Goal: Information Seeking & Learning: Learn about a topic

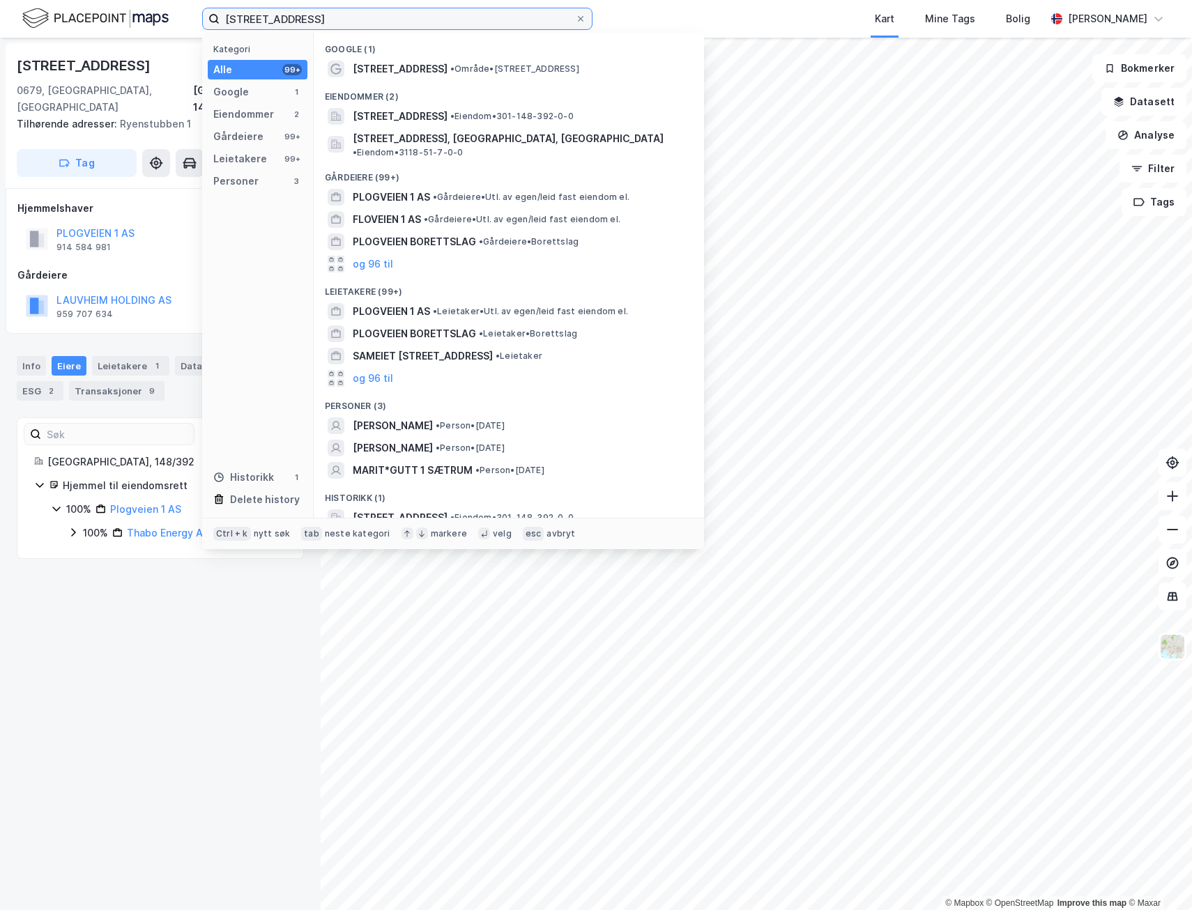
click at [452, 23] on input "[STREET_ADDRESS]" at bounding box center [397, 18] width 355 height 21
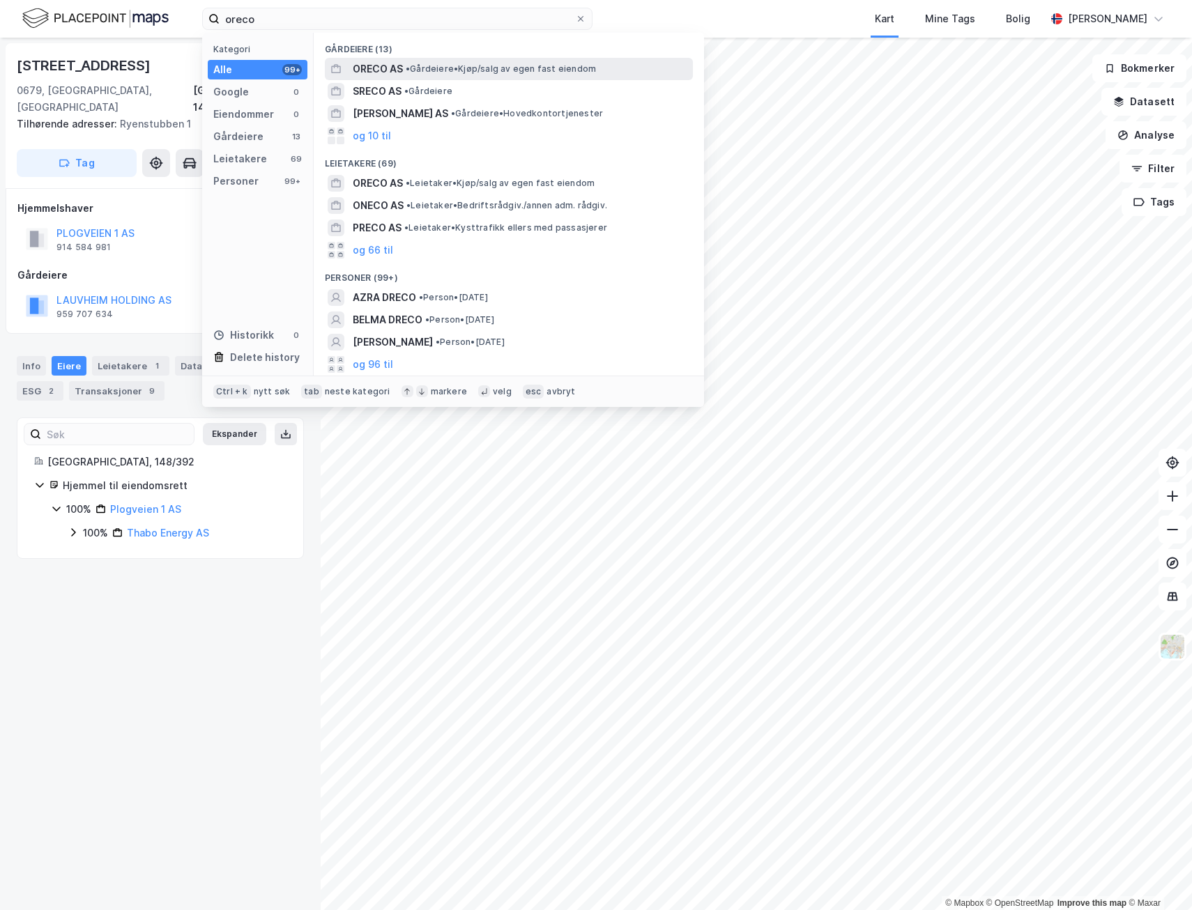
click at [445, 68] on span "• Gårdeiere • Kjøp/salg av egen fast eiendom" at bounding box center [501, 68] width 190 height 11
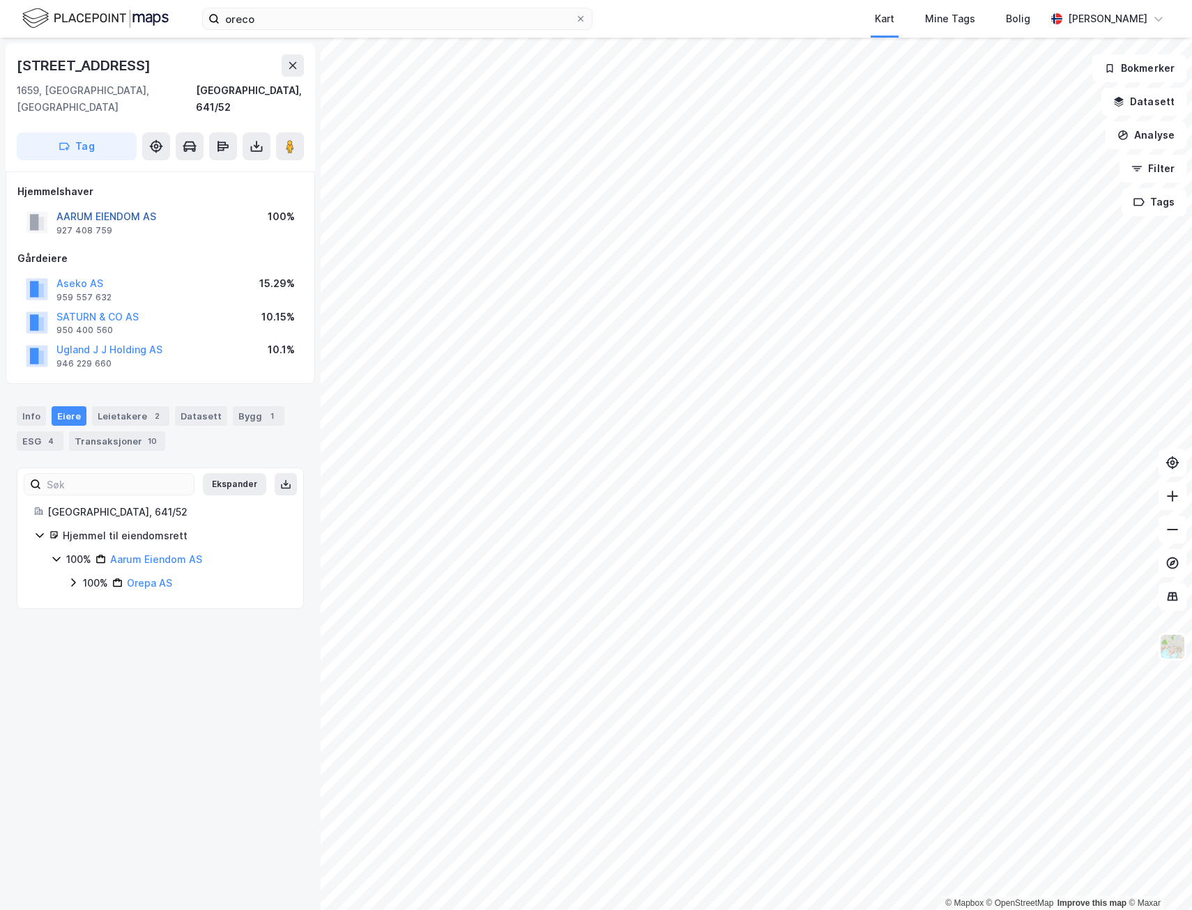
click at [0, 0] on button "AARUM EIENDOM AS" at bounding box center [0, 0] width 0 height 0
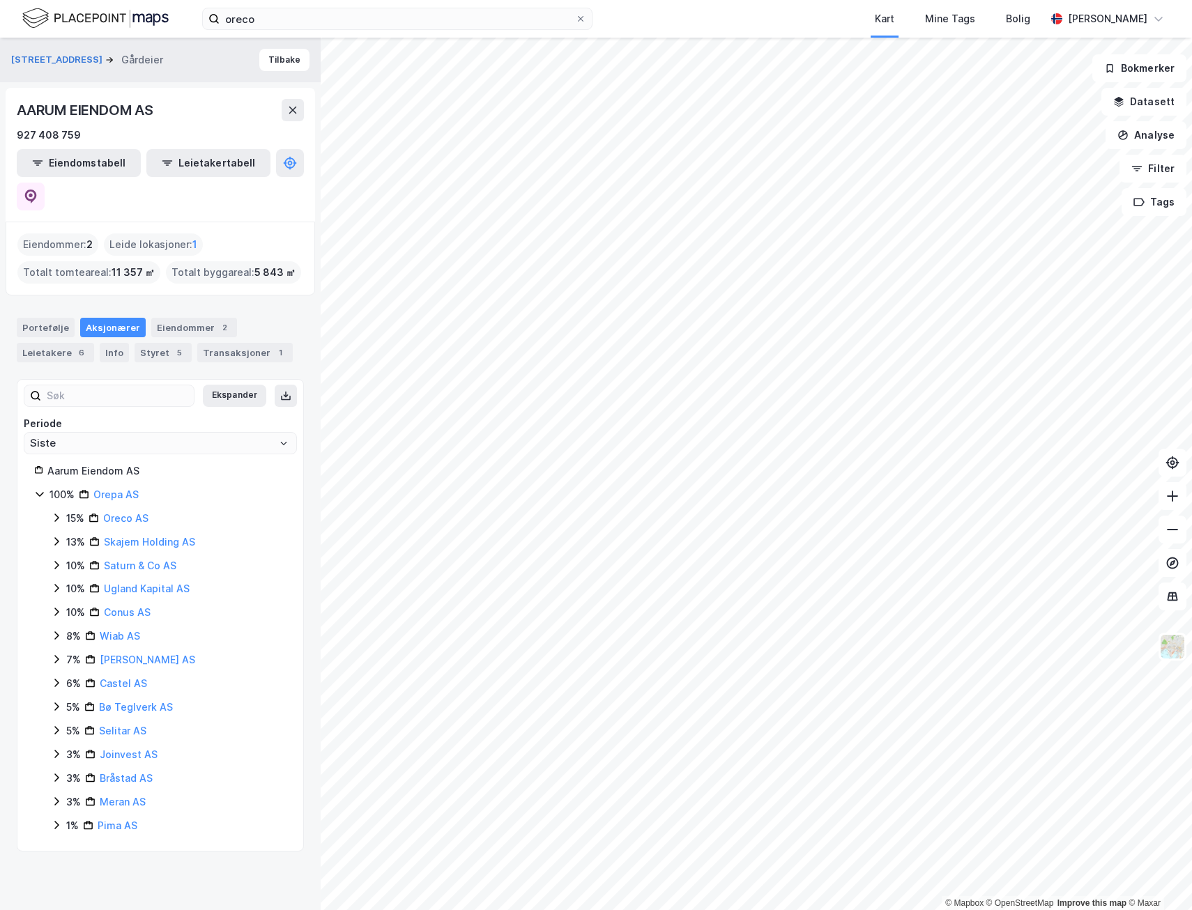
click at [55, 512] on icon at bounding box center [56, 517] width 11 height 11
click at [71, 536] on icon at bounding box center [73, 541] width 11 height 11
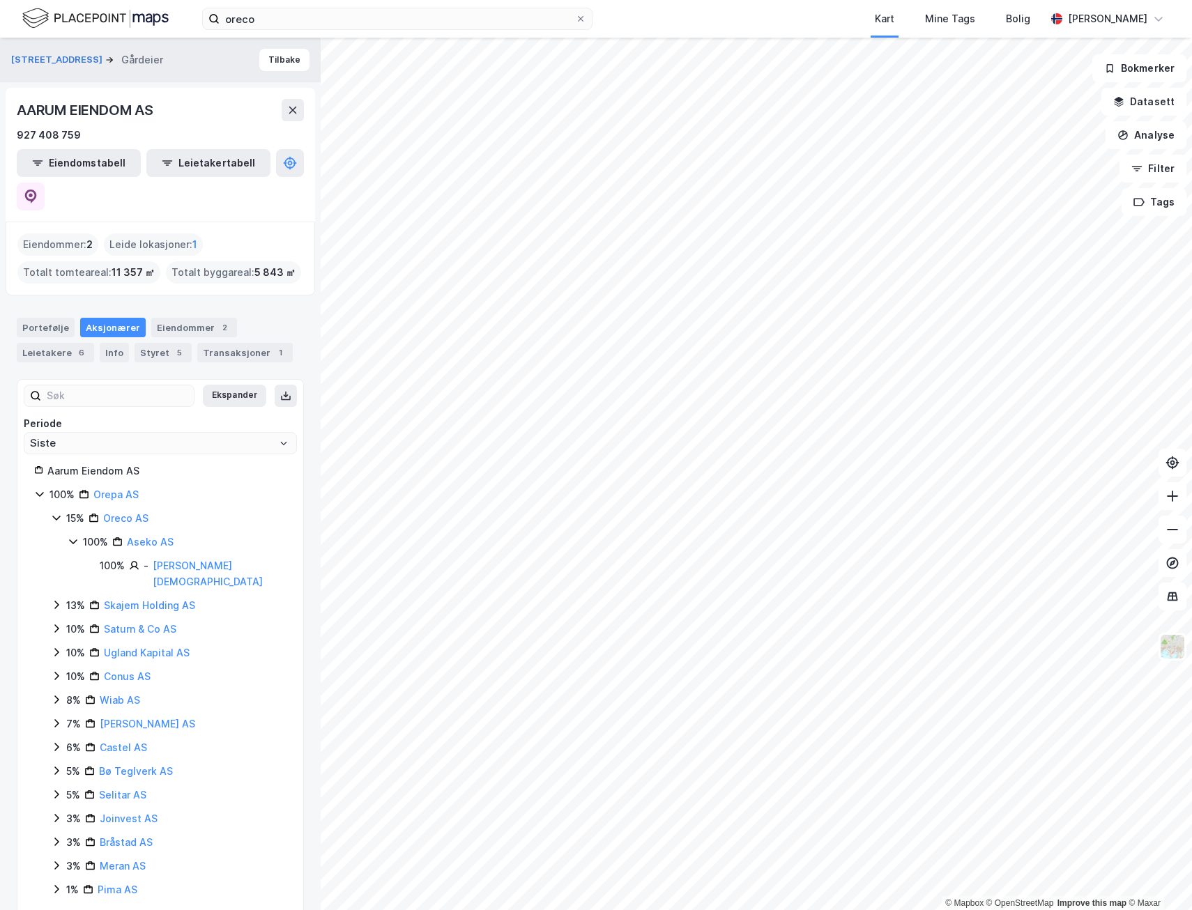
click at [52, 599] on icon at bounding box center [56, 604] width 11 height 11
click at [71, 647] on icon at bounding box center [73, 652] width 11 height 11
click at [73, 623] on icon at bounding box center [73, 628] width 11 height 11
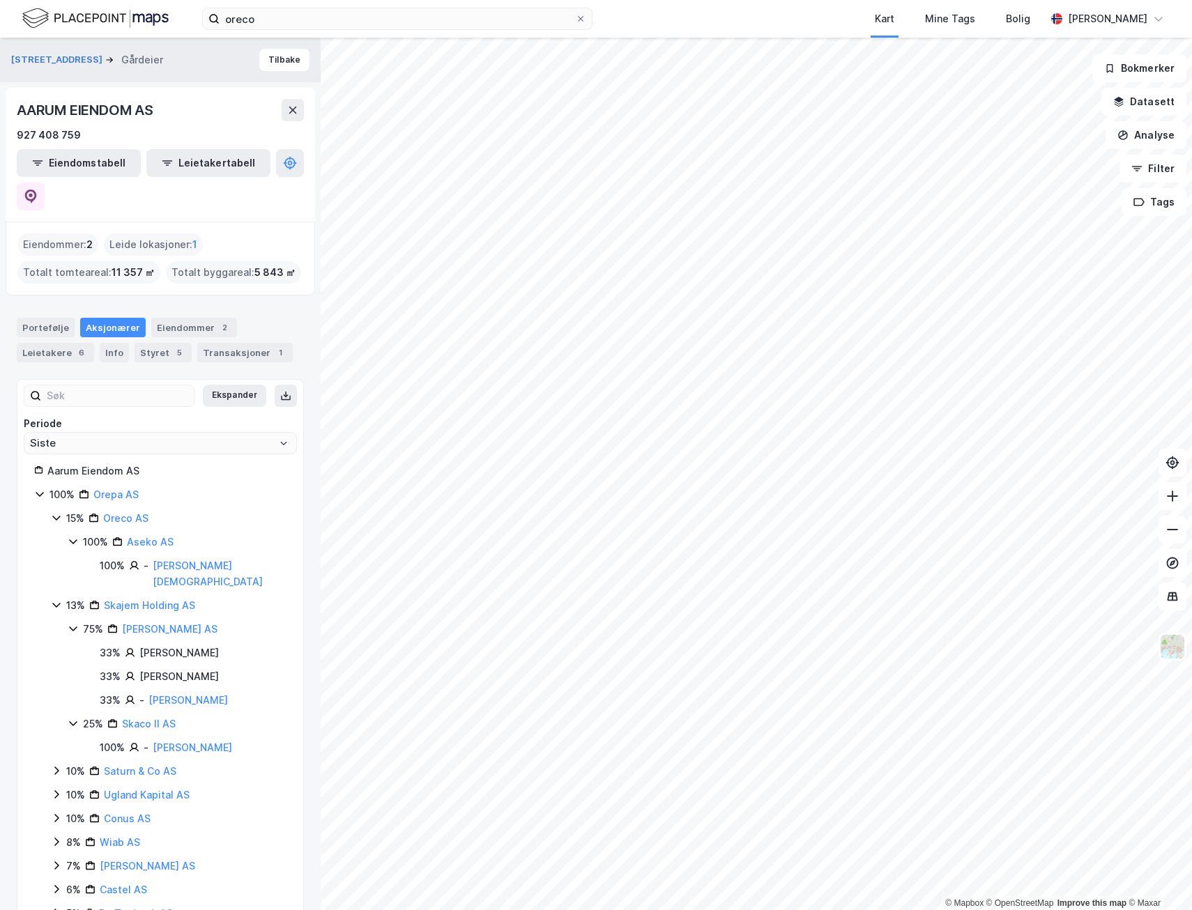
click at [73, 623] on icon at bounding box center [73, 628] width 11 height 11
click at [71, 651] on icon at bounding box center [73, 653] width 8 height 5
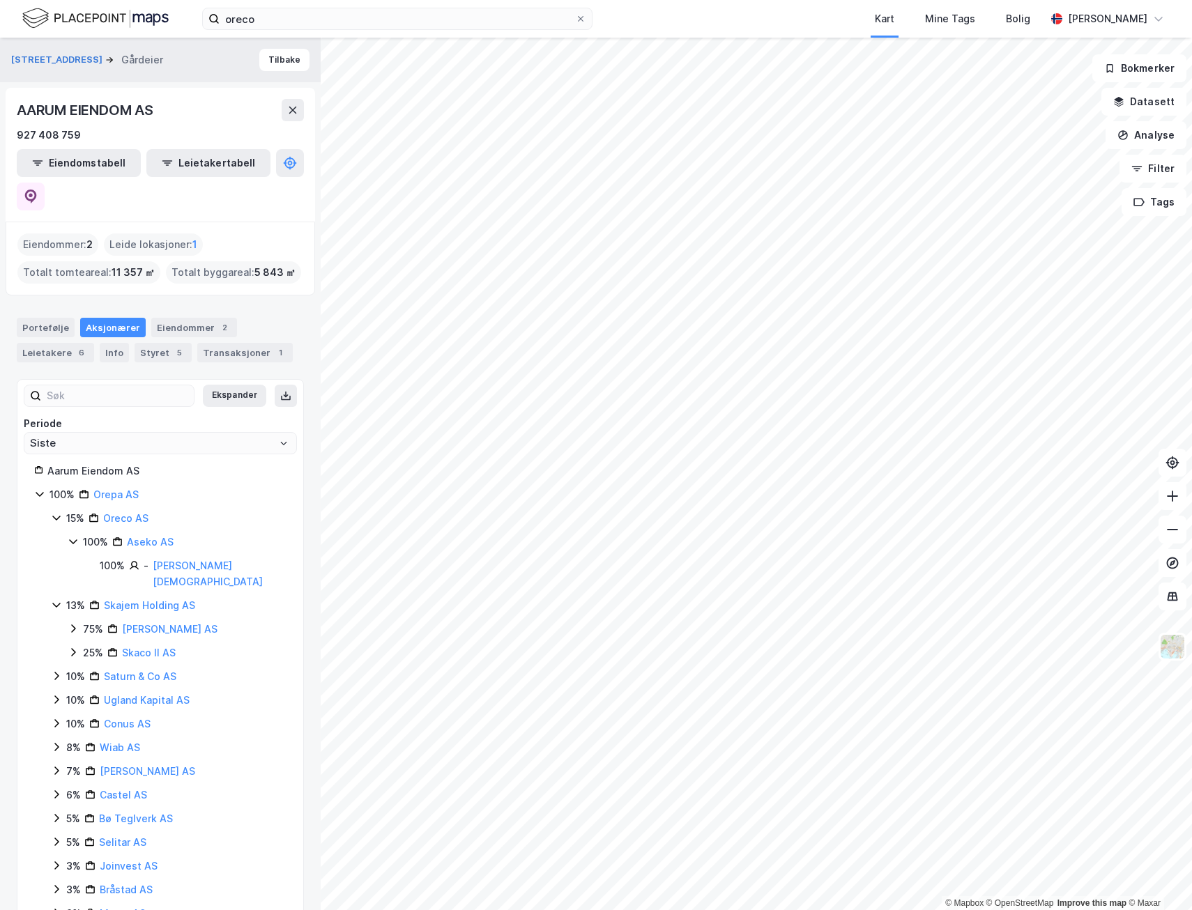
click at [57, 670] on icon at bounding box center [56, 675] width 11 height 11
click at [59, 694] on icon at bounding box center [56, 699] width 11 height 11
click at [57, 694] on icon at bounding box center [56, 699] width 11 height 11
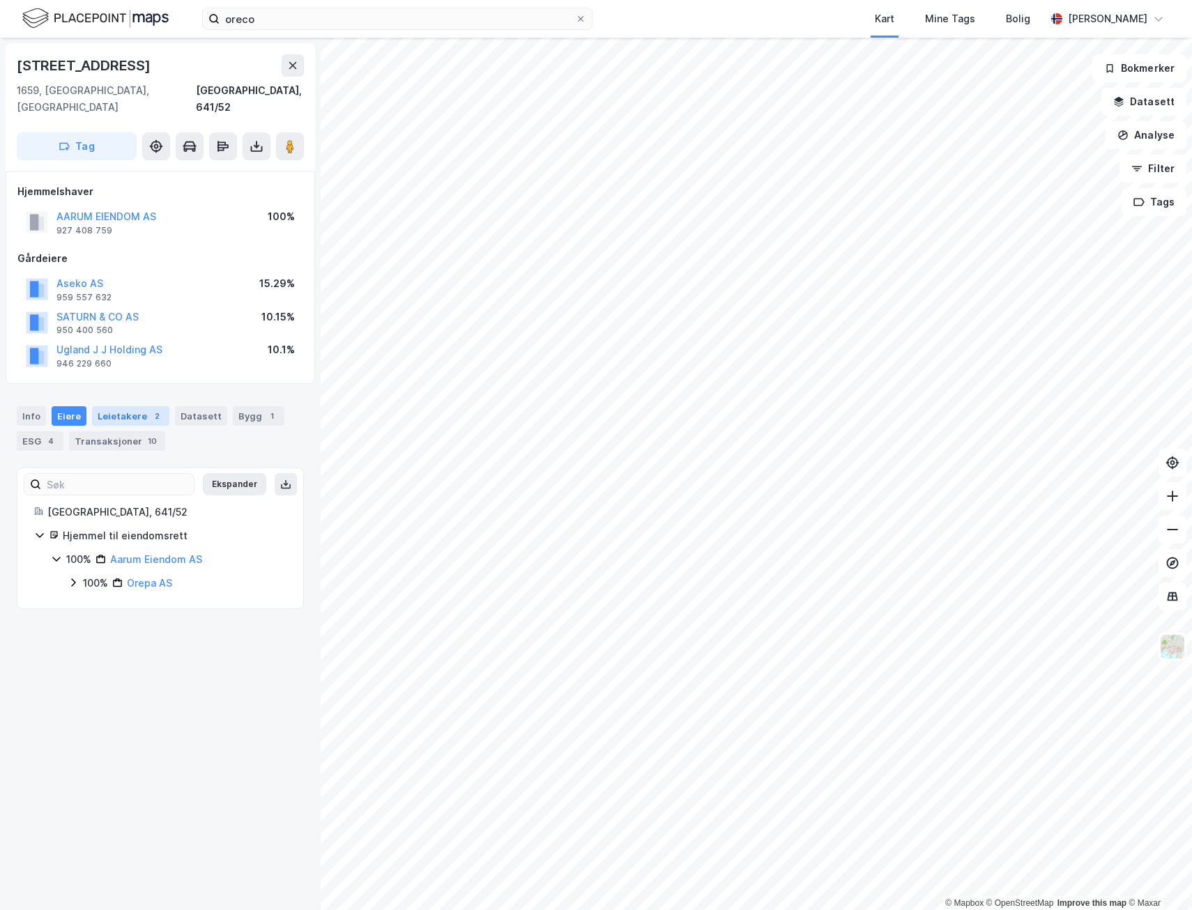
click at [123, 406] on div "Leietakere 2" at bounding box center [130, 416] width 77 height 20
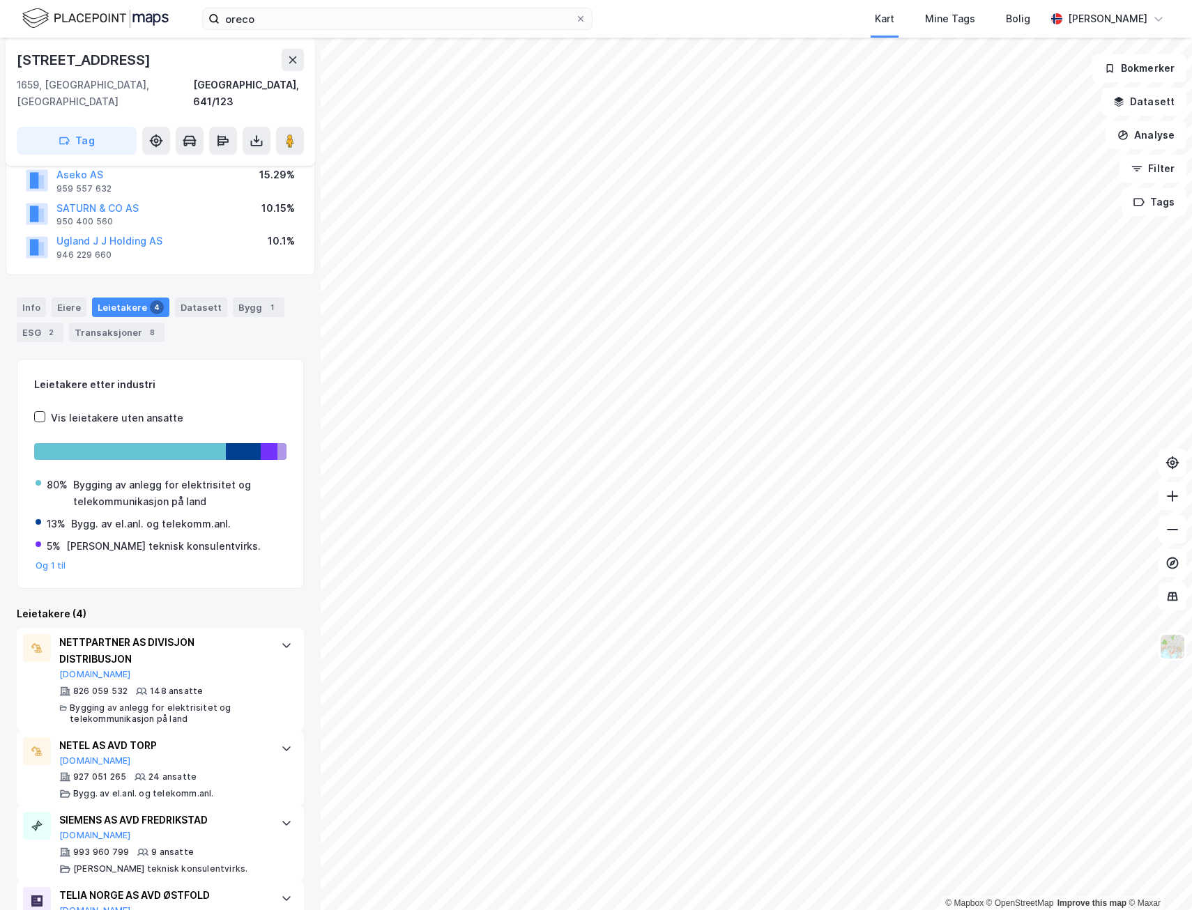
scroll to position [200, 0]
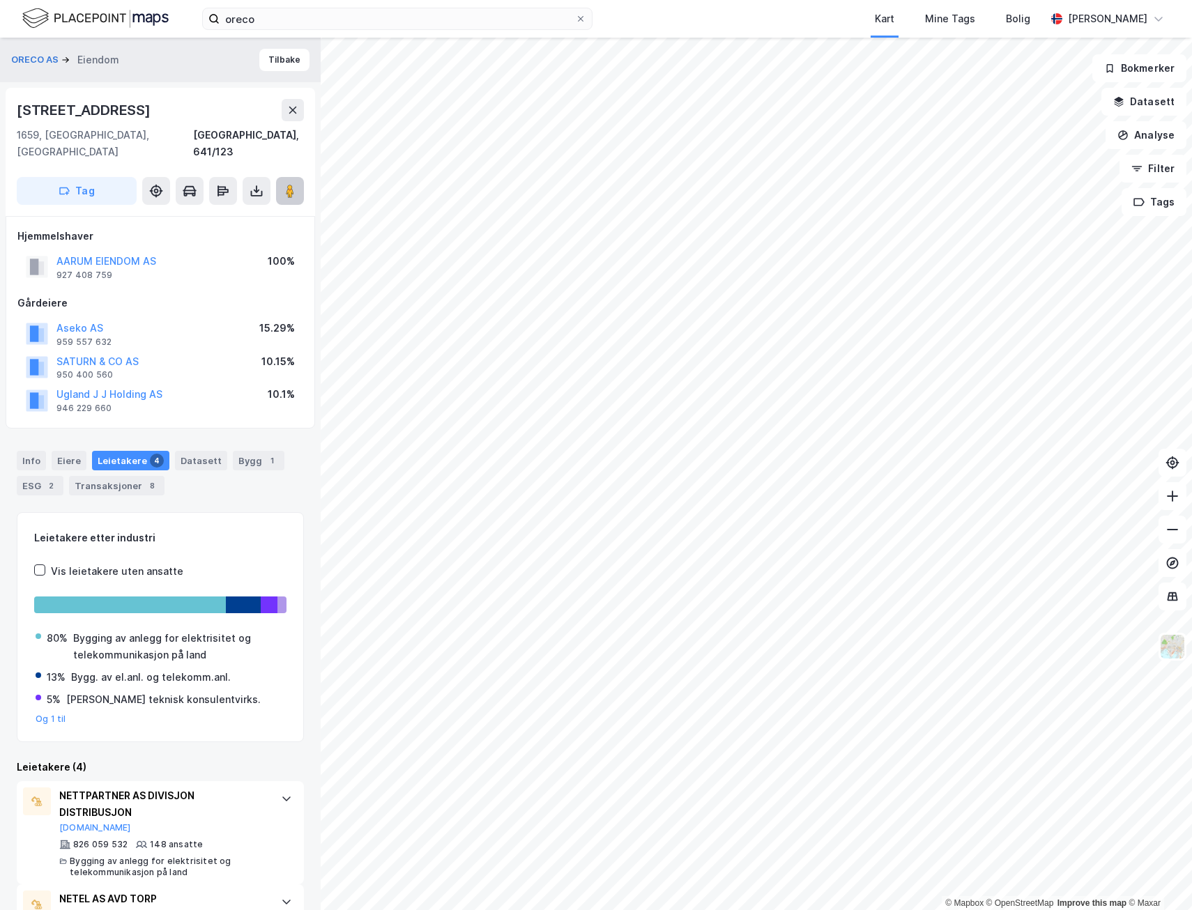
click at [284, 184] on icon at bounding box center [290, 191] width 14 height 14
click at [0, 0] on button "AARUM EIENDOM AS" at bounding box center [0, 0] width 0 height 0
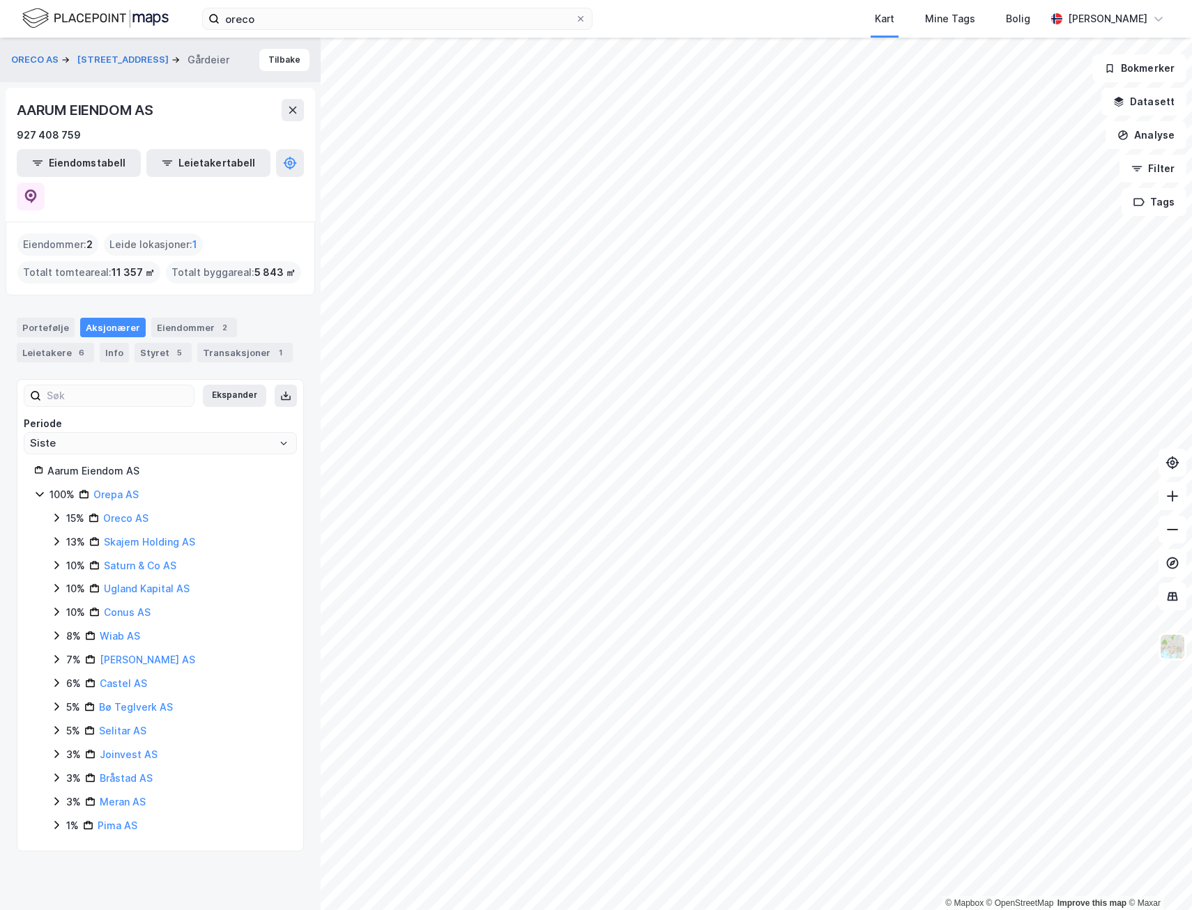
click at [52, 512] on icon at bounding box center [56, 517] width 11 height 11
click at [55, 560] on icon at bounding box center [56, 565] width 11 height 11
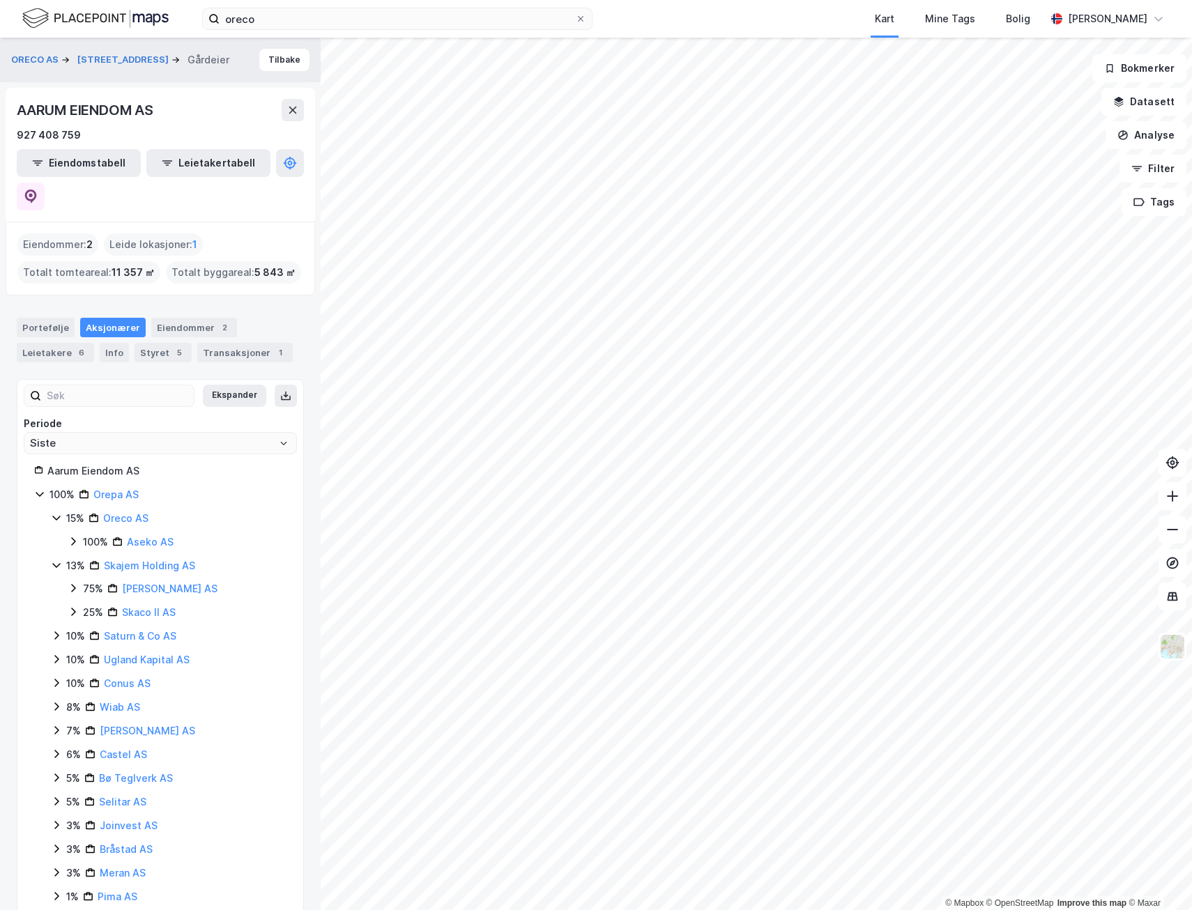
click at [65, 636] on div "15% Oreco AS 100% Aseko AS 13% Skajem Holding AS 75% Jalomi AS 25% Skaco II AS …" at bounding box center [169, 707] width 236 height 395
click at [51, 654] on icon at bounding box center [56, 659] width 11 height 11
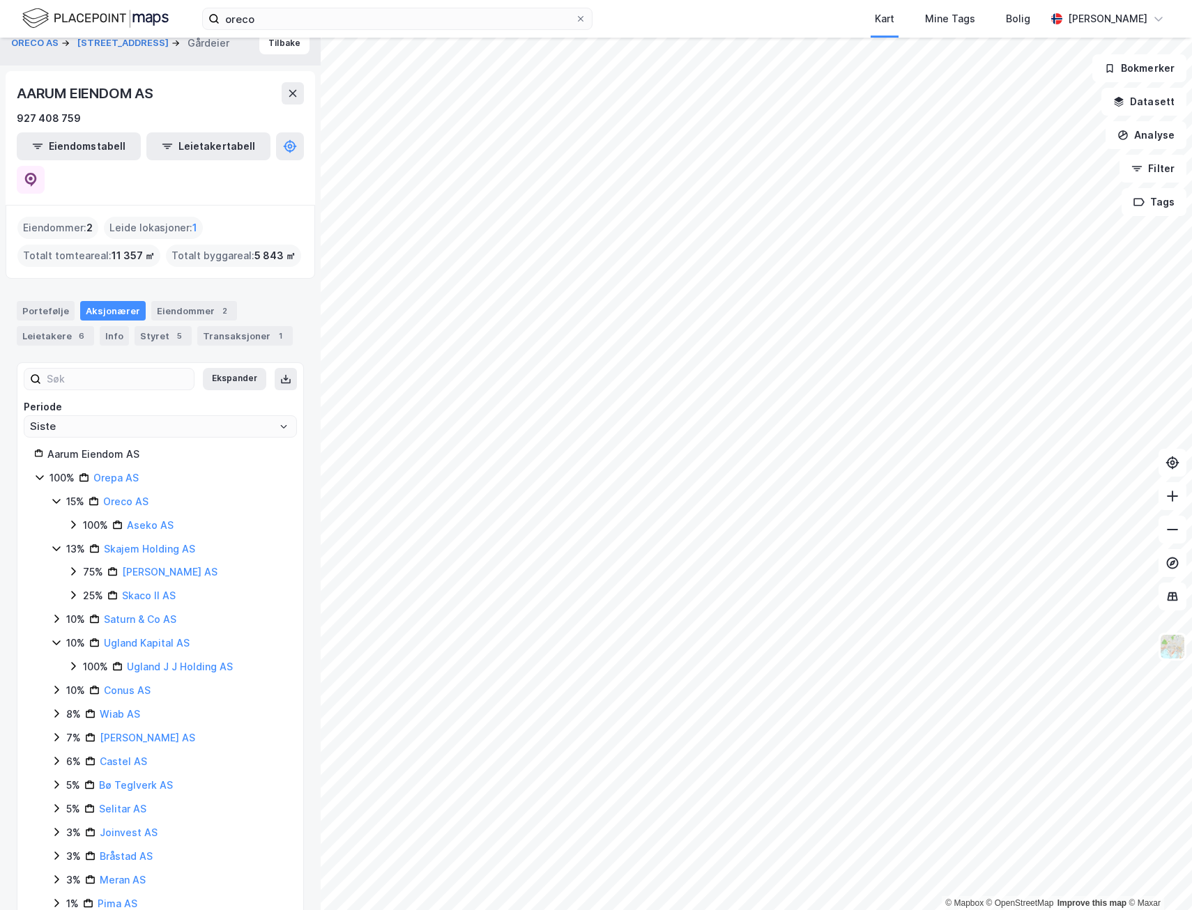
scroll to position [20, 0]
click at [38, 170] on icon at bounding box center [31, 177] width 14 height 14
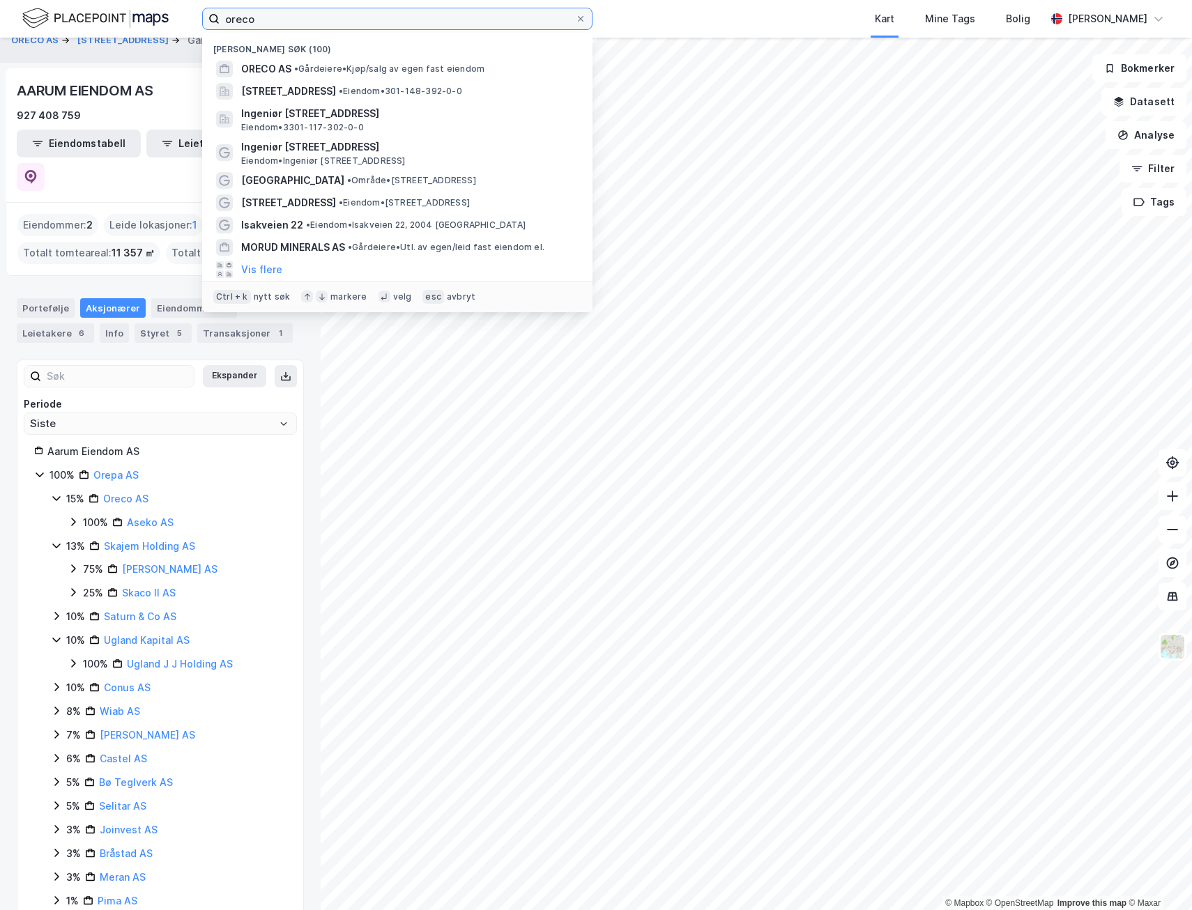
drag, startPoint x: 274, startPoint y: 18, endPoint x: 31, endPoint y: 14, distance: 243.3
click at [24, 15] on div "[PERSON_NAME] søk (100) ORECO AS • Gårdeiere • Kjøp/salg av egen fast eiendom […" at bounding box center [596, 19] width 1192 height 38
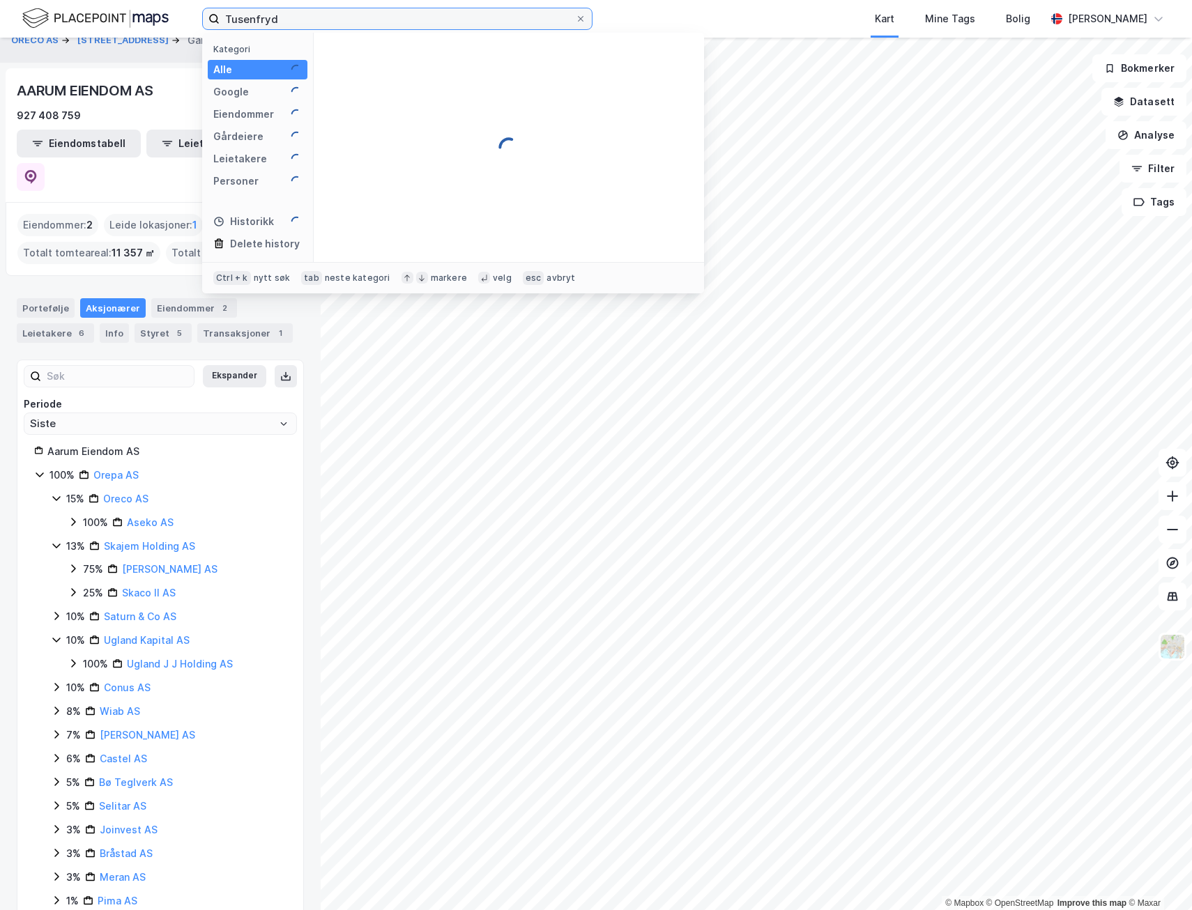
type input "Tusenfryd"
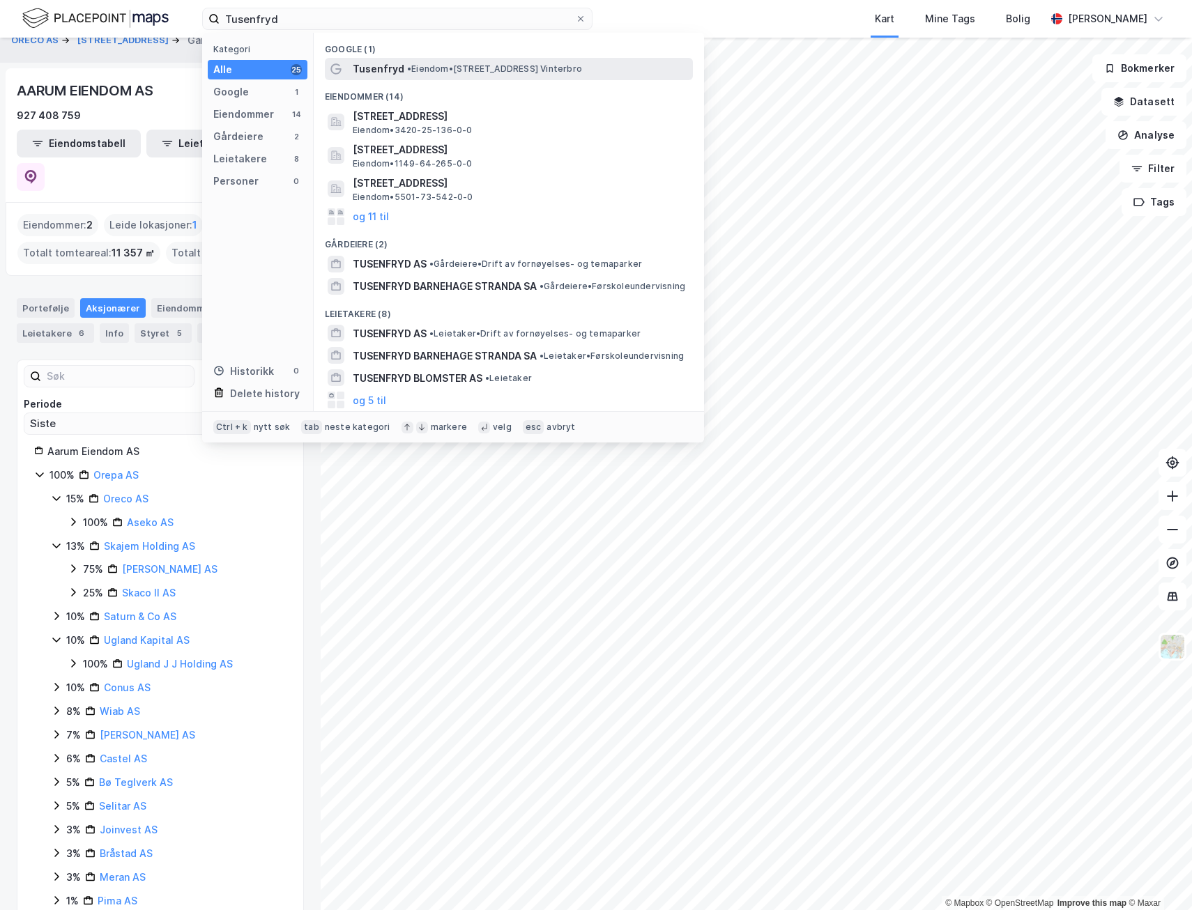
click at [424, 63] on span "• Eiendom • [STREET_ADDRESS]" at bounding box center [494, 68] width 175 height 11
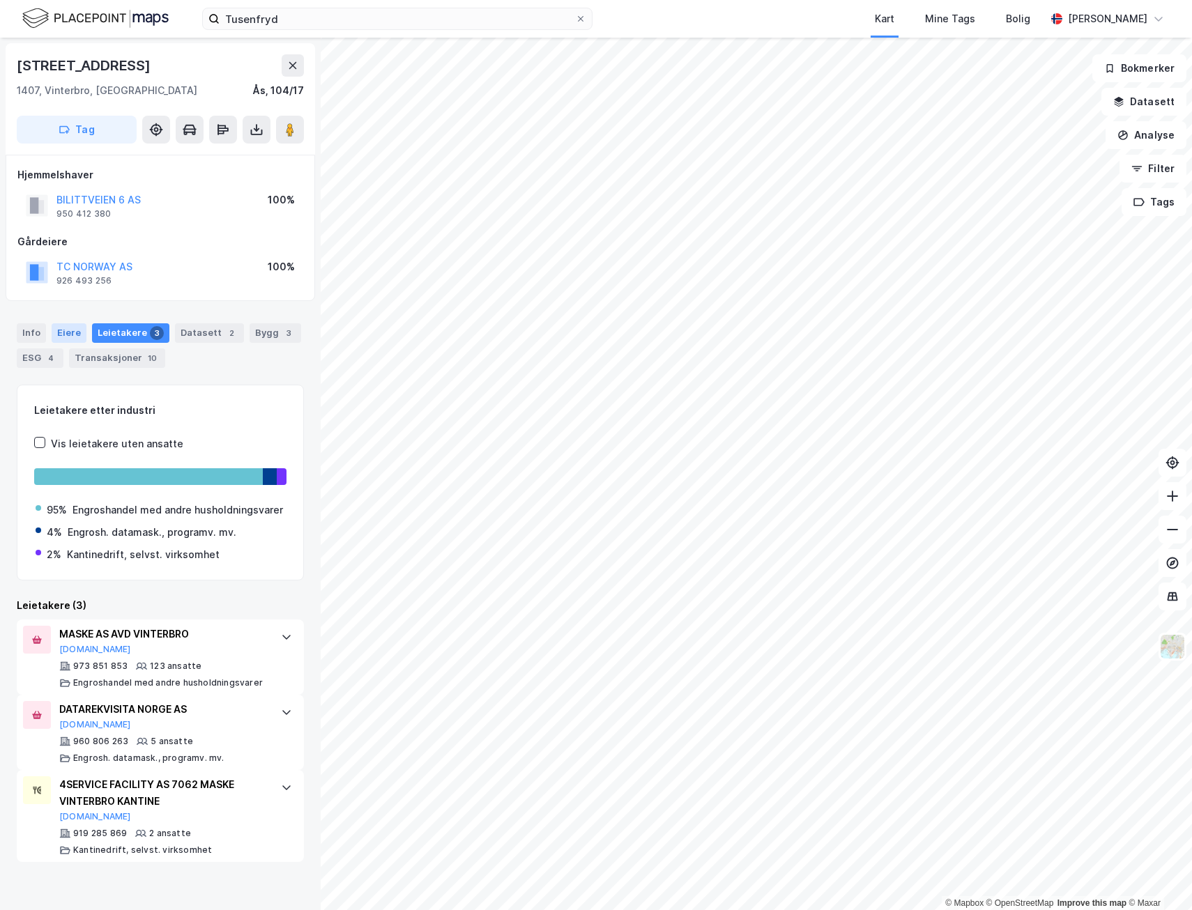
click at [68, 332] on div "Eiere" at bounding box center [69, 333] width 35 height 20
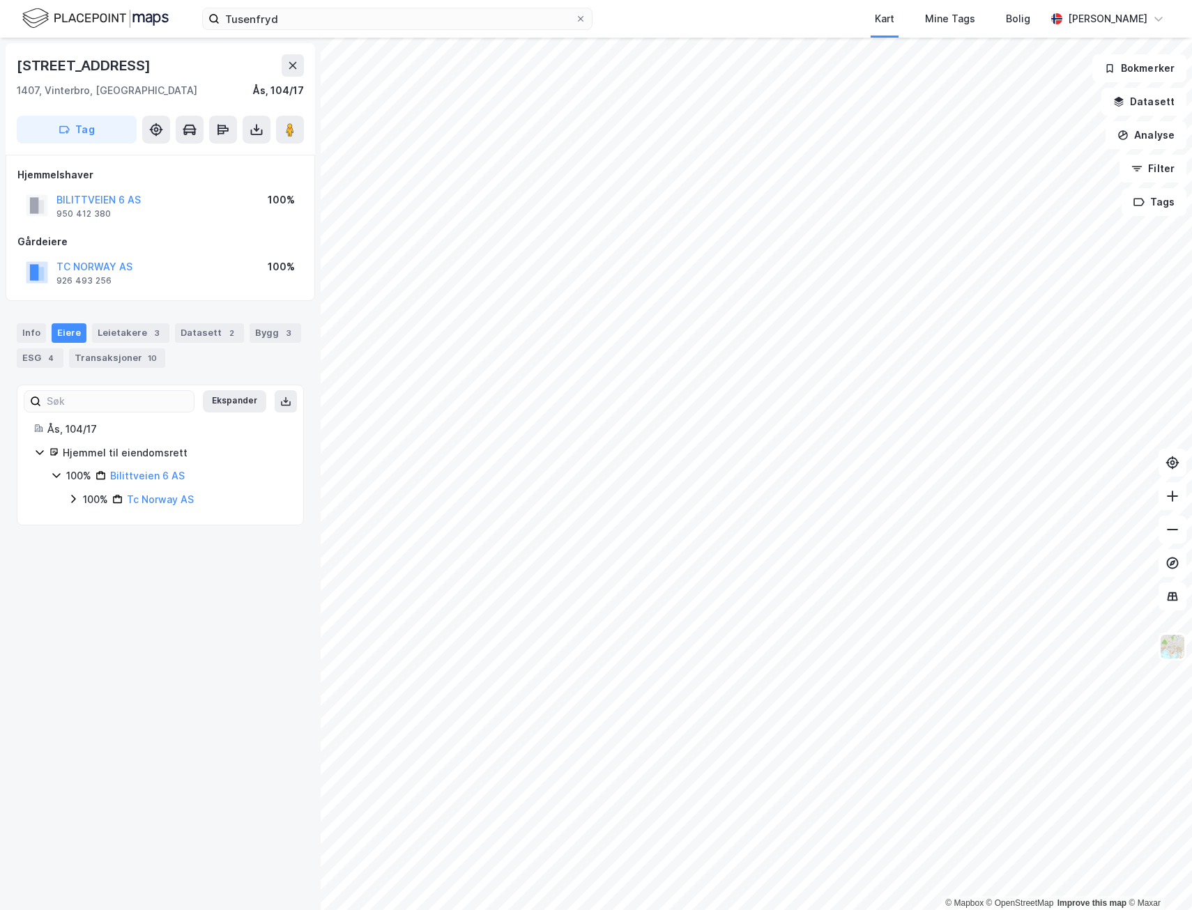
click at [72, 500] on icon at bounding box center [73, 498] width 11 height 11
click at [0, 0] on button "TC NORWAY AS" at bounding box center [0, 0] width 0 height 0
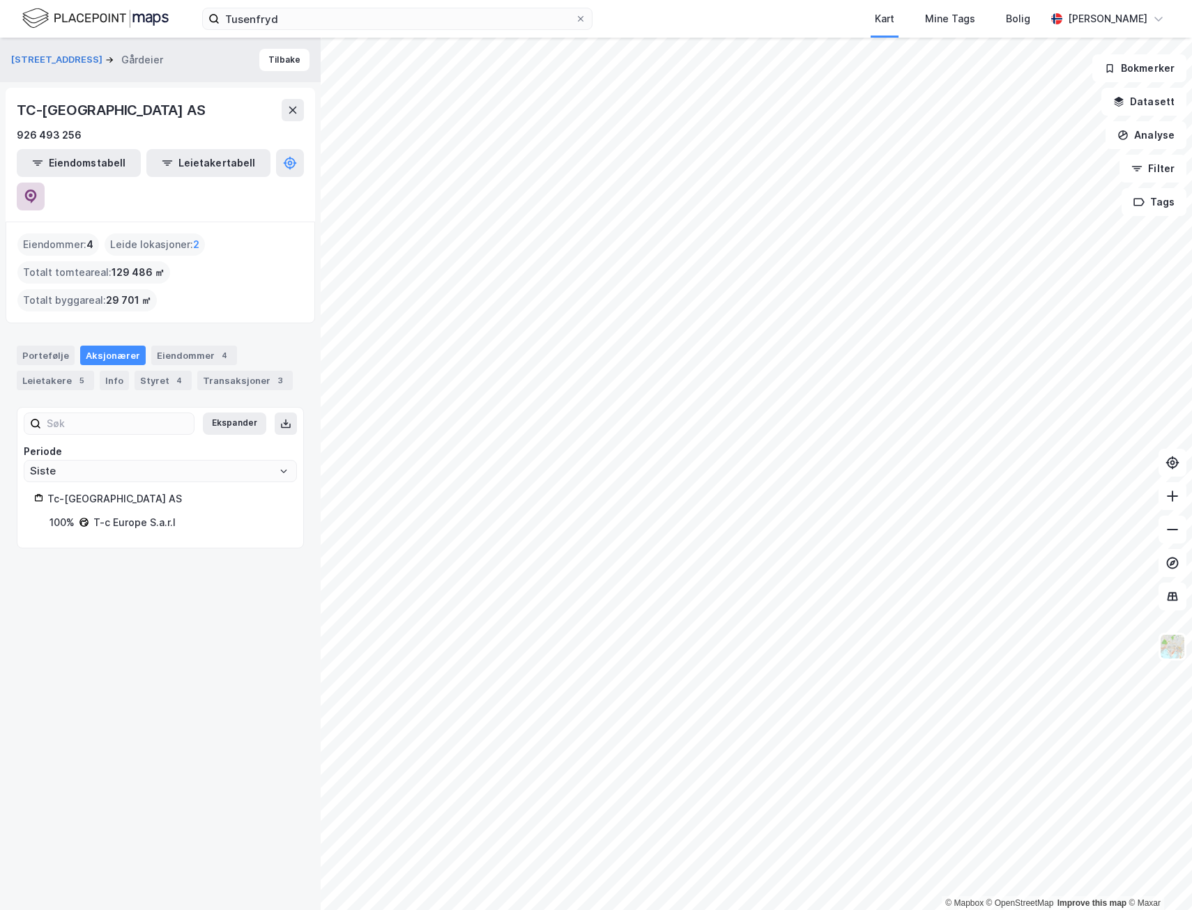
click at [33, 193] on icon at bounding box center [31, 195] width 4 height 4
click at [1178, 645] on div "© Mapbox © OpenStreetMap Improve this map © Maxar Bilittveien 6 Gårdeier Tilbak…" at bounding box center [596, 474] width 1192 height 873
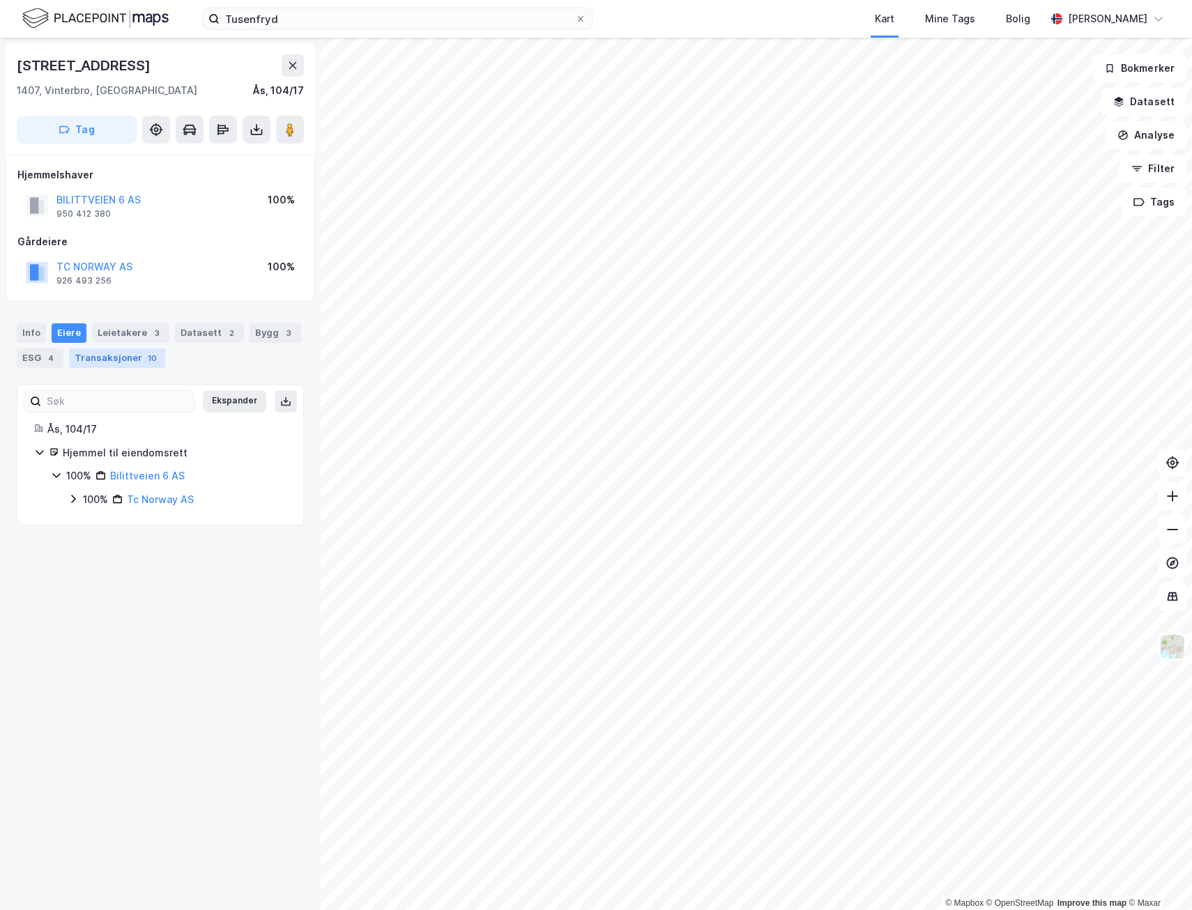
click at [95, 353] on div "Transaksjoner 10" at bounding box center [117, 358] width 96 height 20
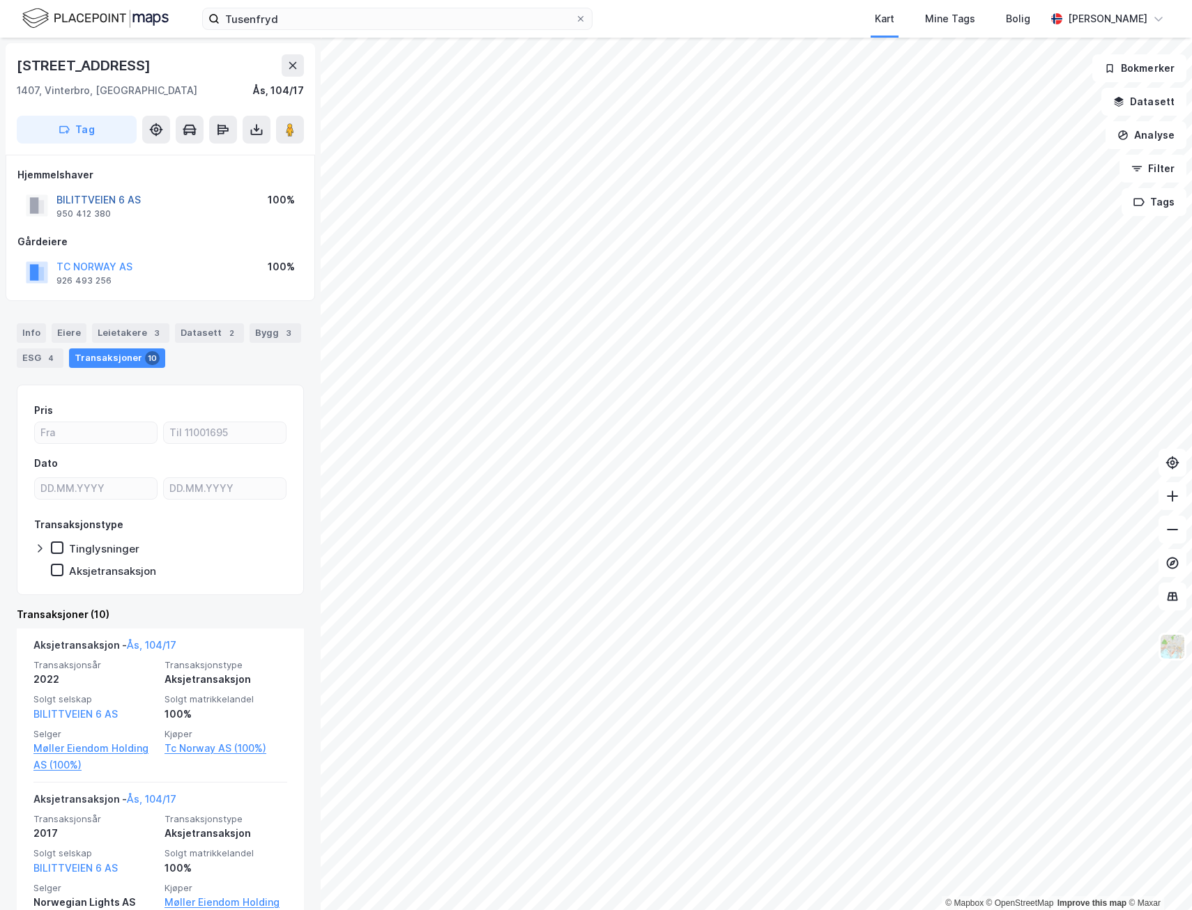
click at [0, 0] on button "BILITTVEIEN 6 AS" at bounding box center [0, 0] width 0 height 0
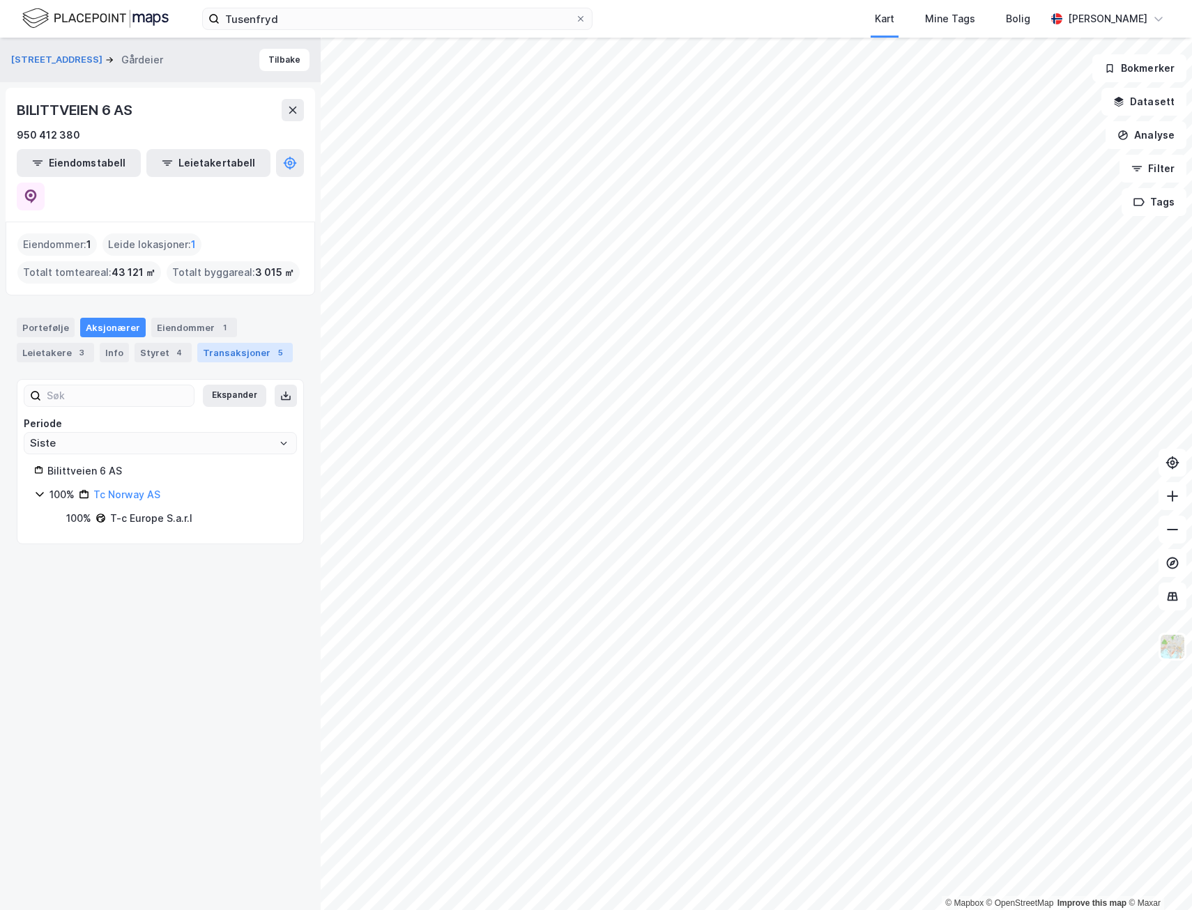
click at [226, 343] on div "Transaksjoner 5" at bounding box center [244, 353] width 95 height 20
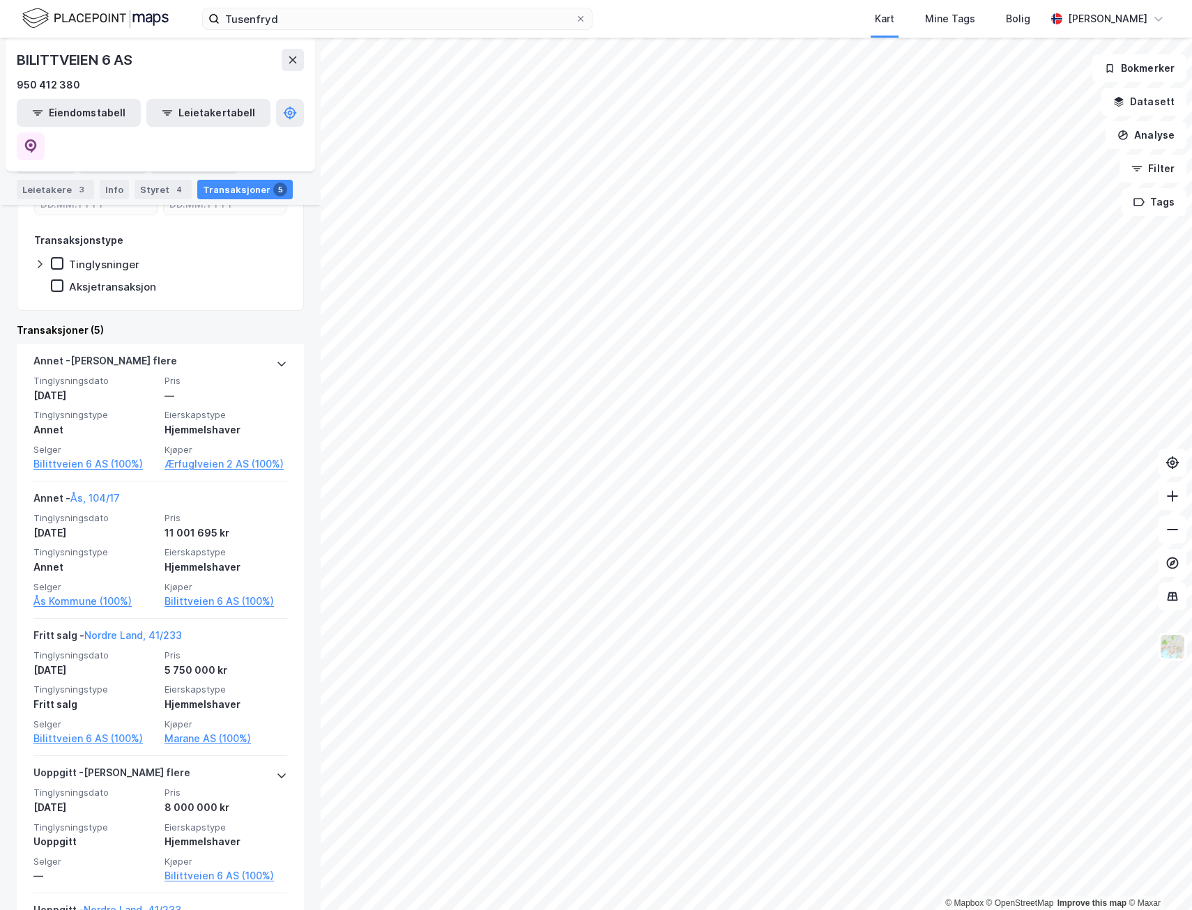
scroll to position [348, 0]
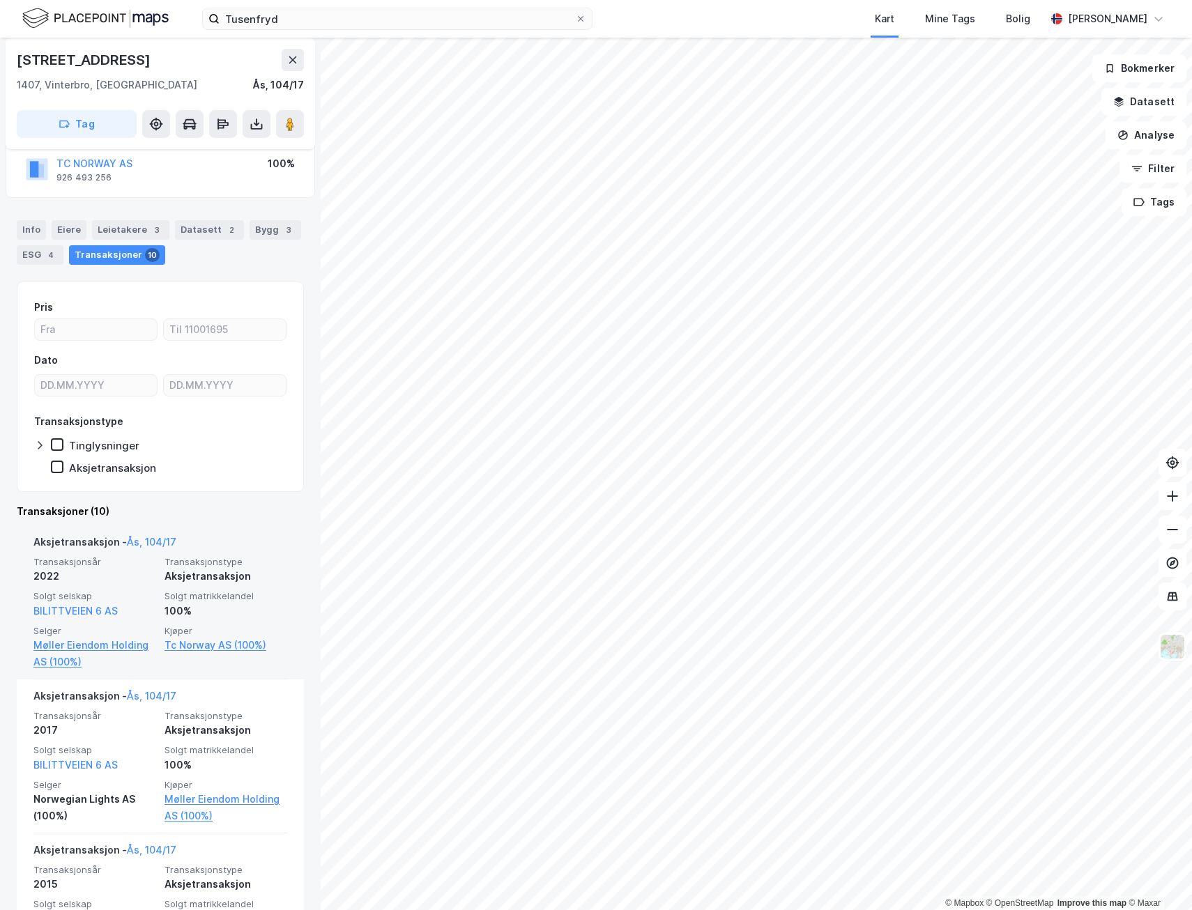
scroll to position [209, 0]
